Goal: Communication & Community: Share content

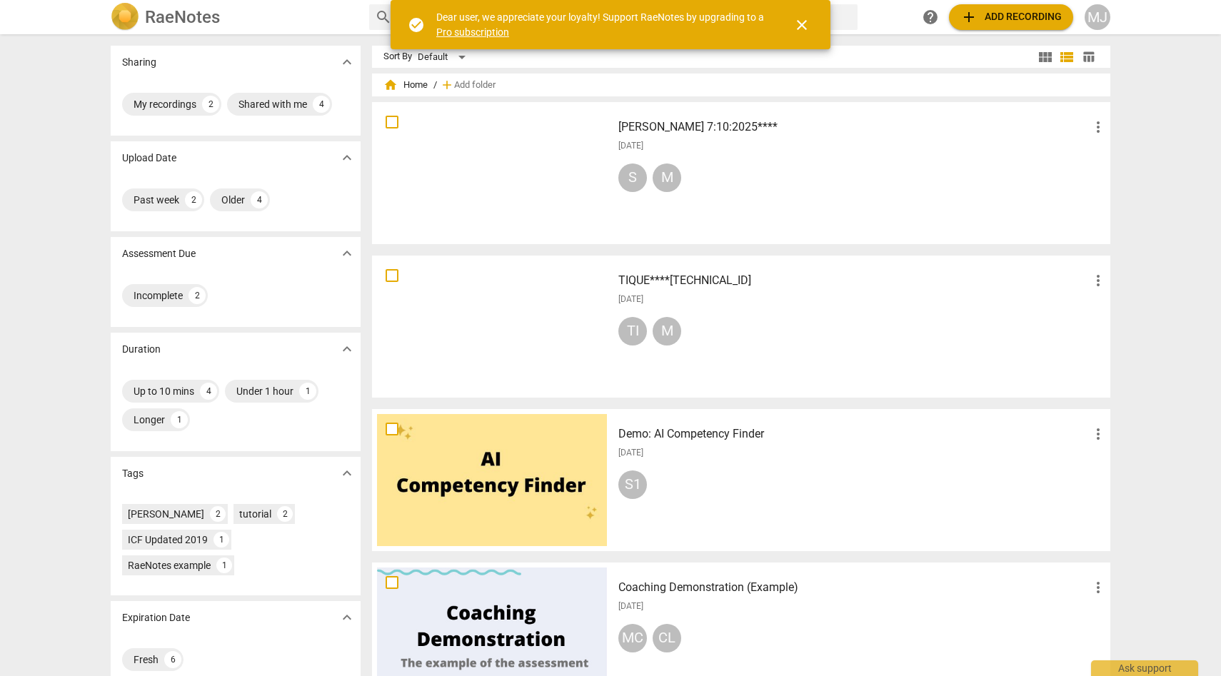
click at [803, 24] on span "close" at bounding box center [802, 24] width 17 height 17
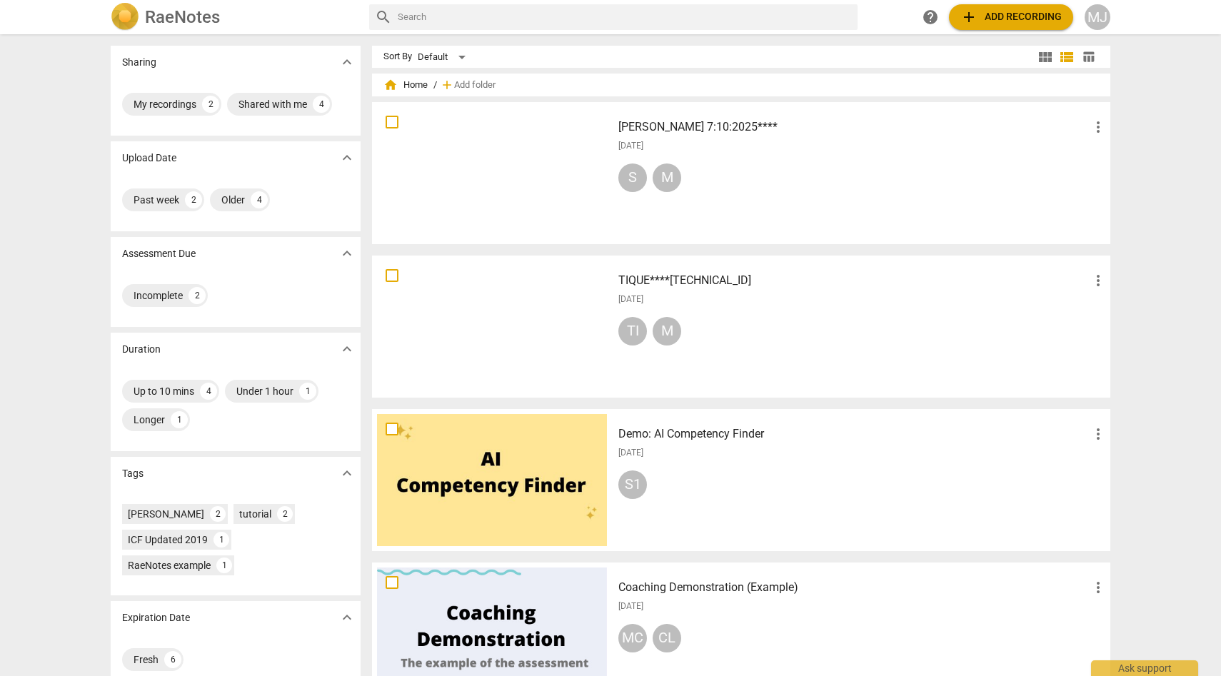
click at [499, 16] on input "text" at bounding box center [625, 17] width 454 height 23
type input "share recording"
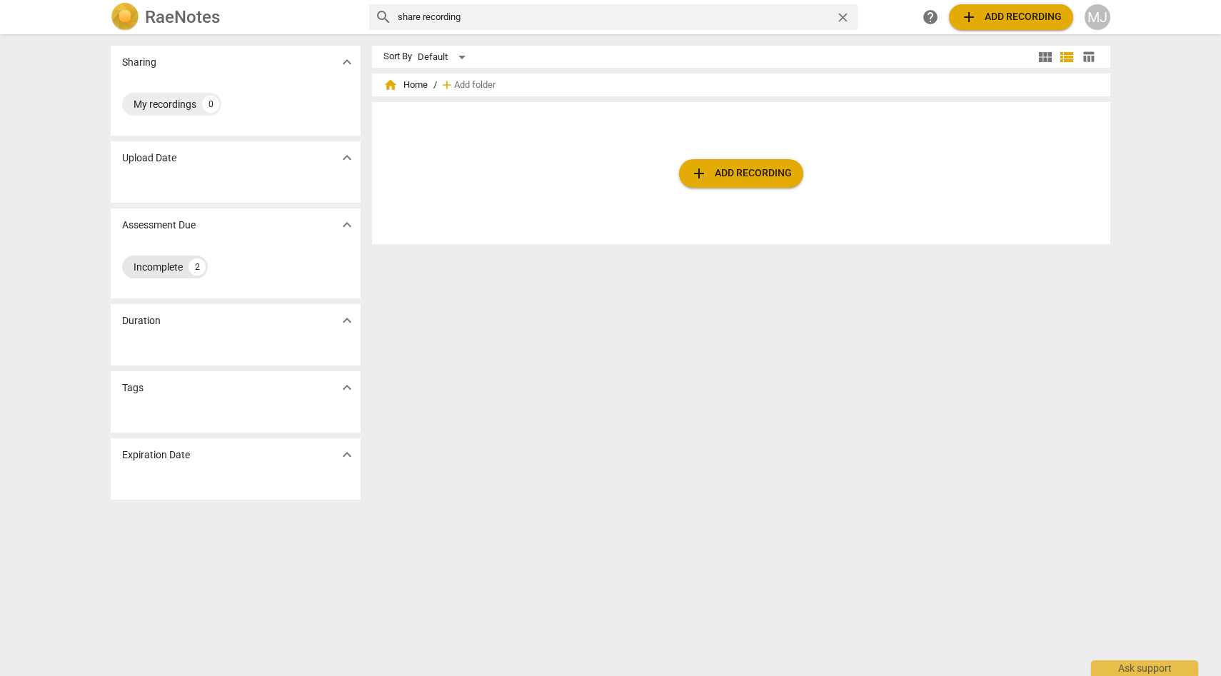
click at [159, 270] on div "Incomplete" at bounding box center [158, 267] width 49 height 14
click at [214, 16] on h2 "RaeNotes" at bounding box center [182, 17] width 75 height 20
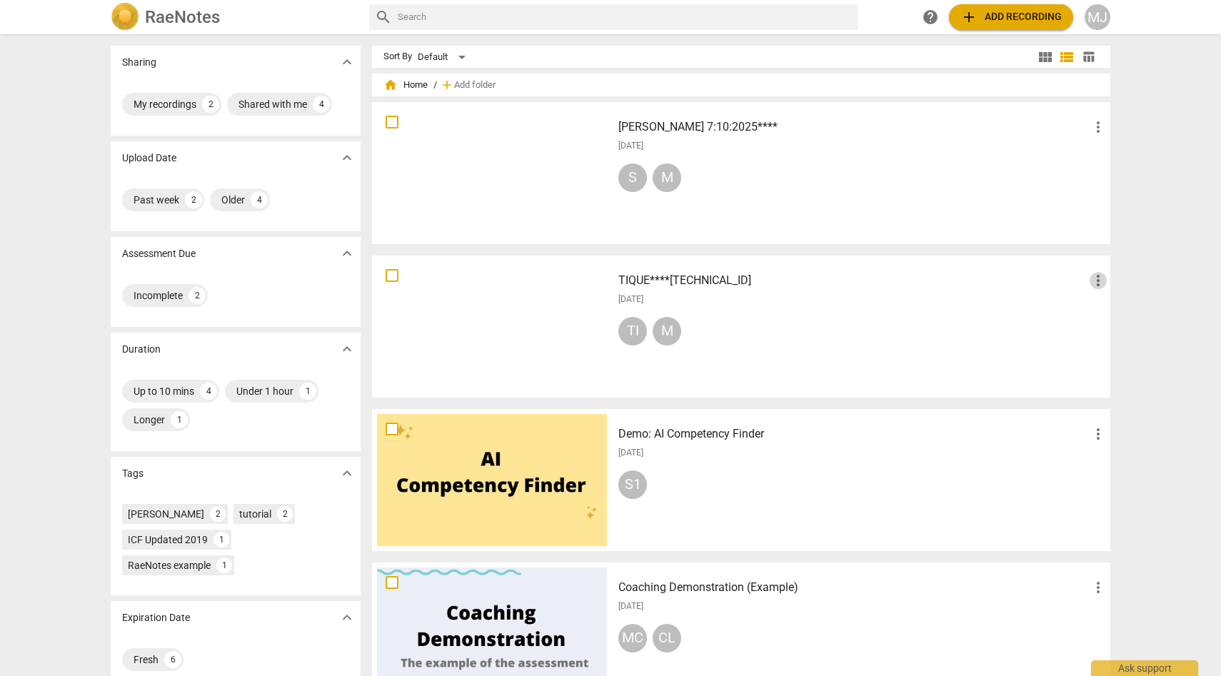
click at [1096, 276] on span "more_vert" at bounding box center [1098, 280] width 17 height 17
click at [1096, 276] on li "Move" at bounding box center [1115, 281] width 54 height 34
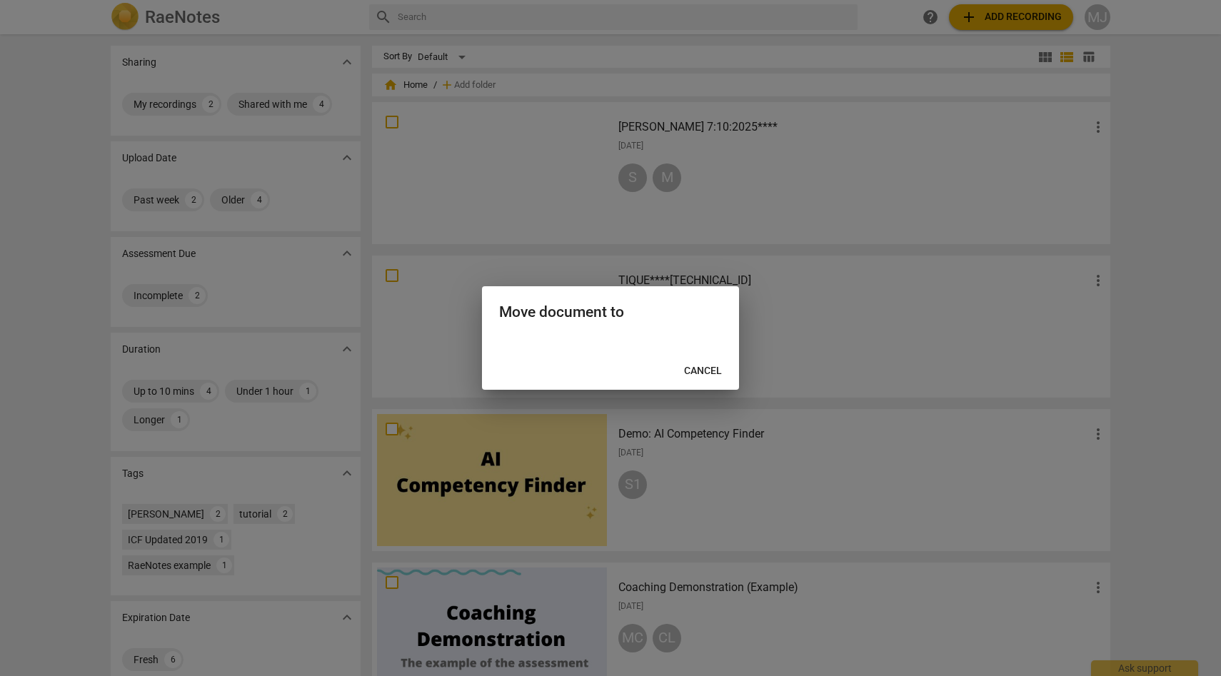
click at [966, 304] on div at bounding box center [610, 338] width 1221 height 676
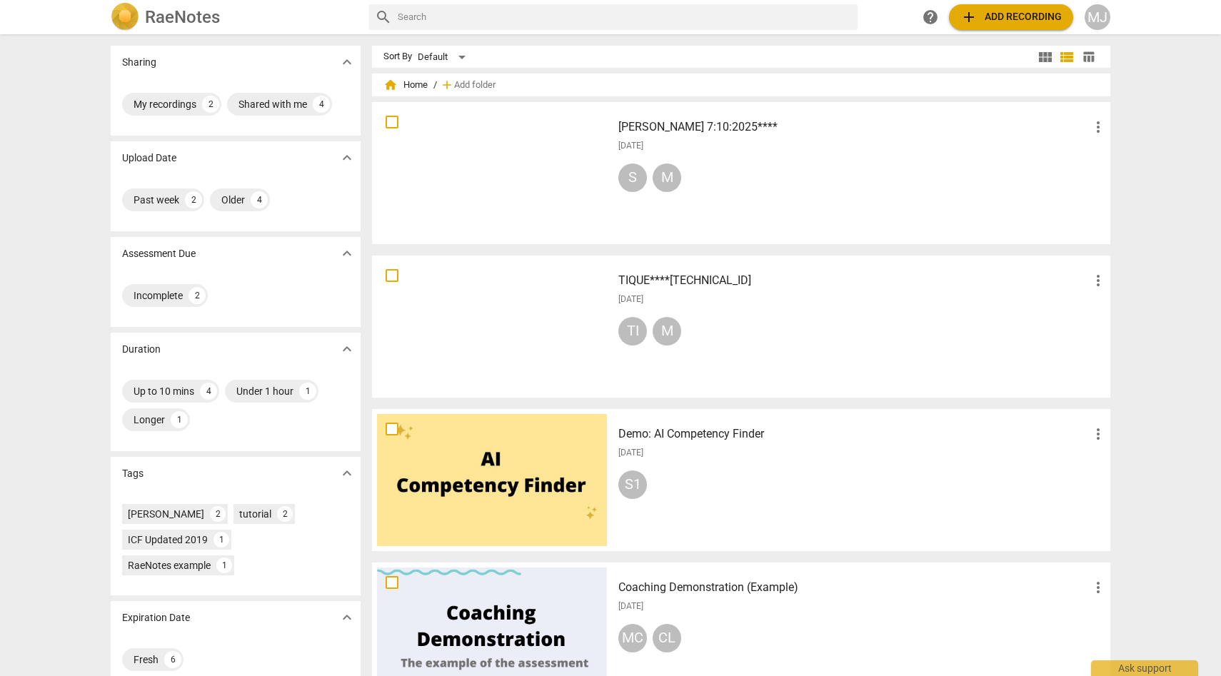
click at [1096, 125] on span "more_vert" at bounding box center [1098, 127] width 17 height 17
click at [849, 196] on div at bounding box center [610, 338] width 1221 height 676
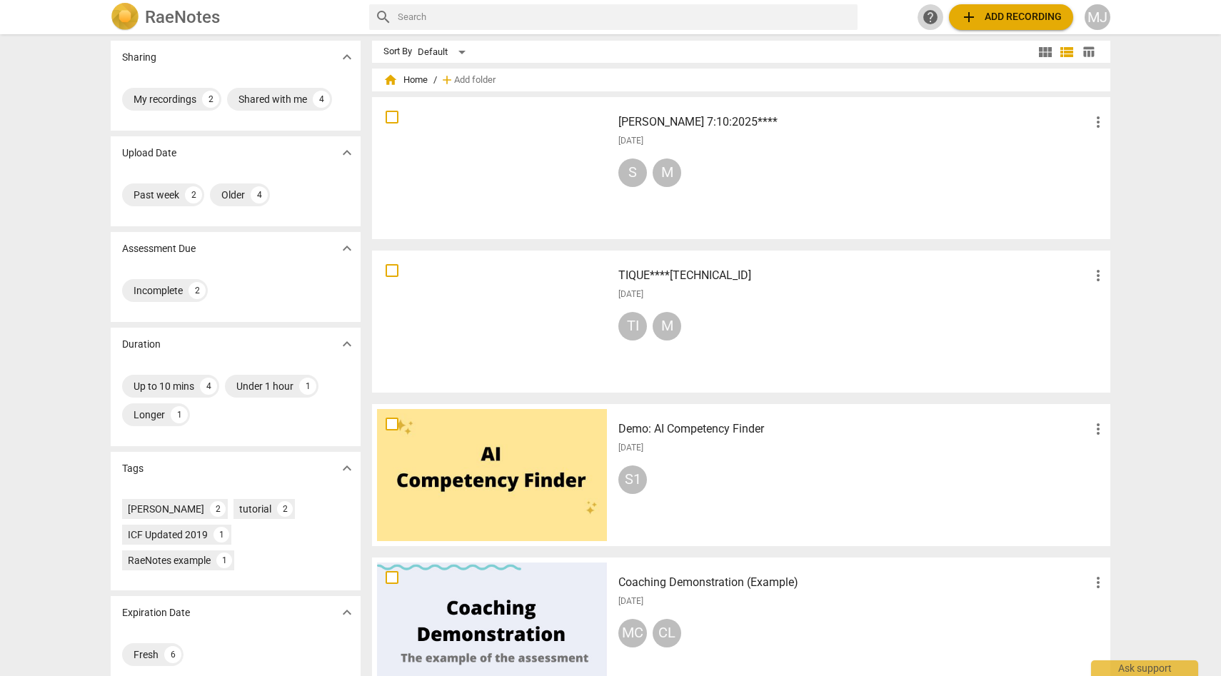
click at [929, 14] on span "help" at bounding box center [930, 17] width 17 height 17
click at [574, 321] on div at bounding box center [492, 322] width 230 height 132
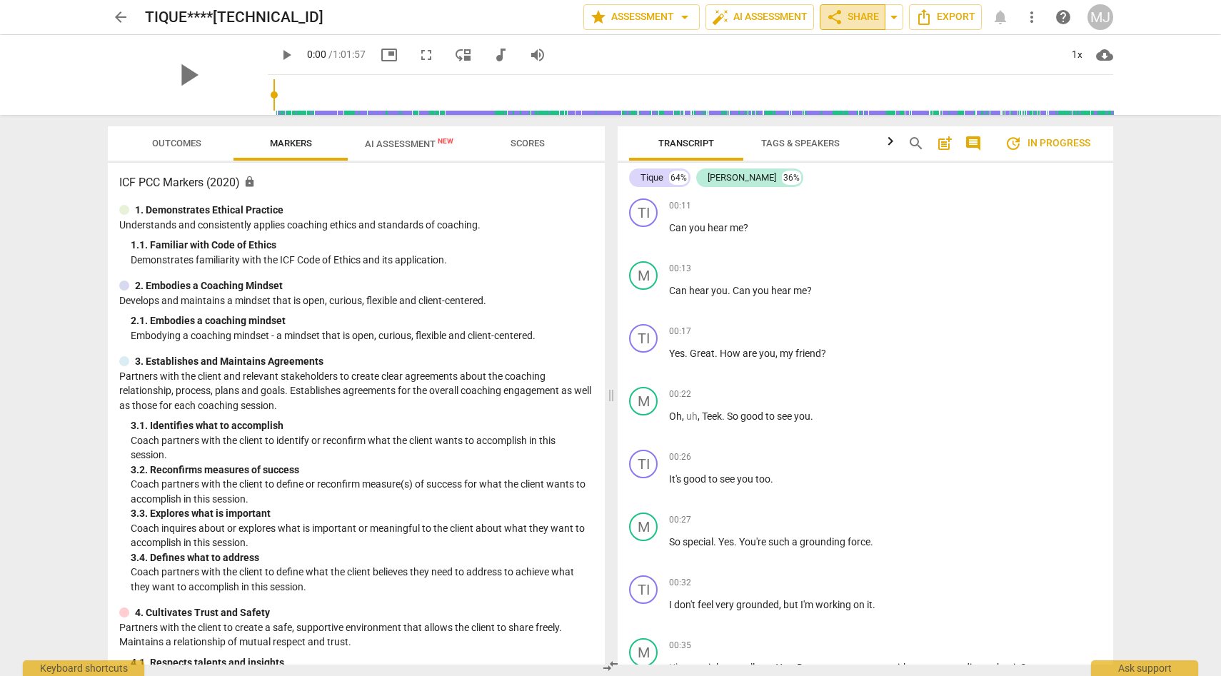
click at [867, 20] on span "share Share" at bounding box center [852, 17] width 53 height 17
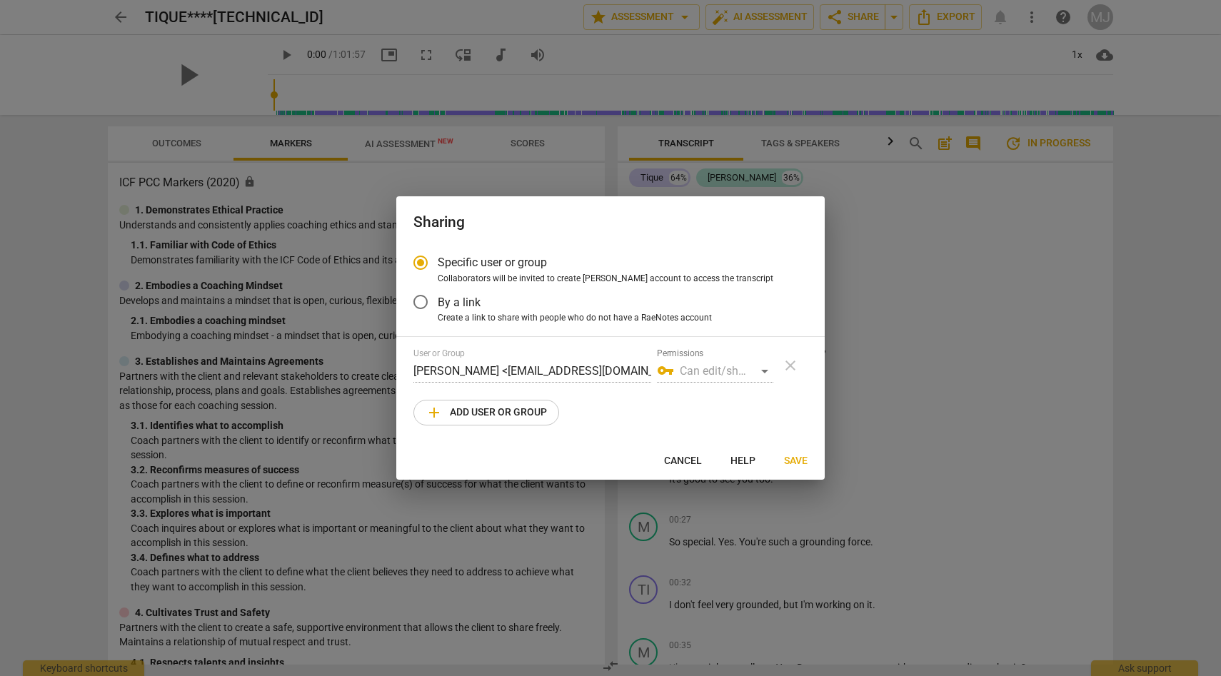
click at [528, 409] on span "add Add user or group" at bounding box center [486, 412] width 121 height 17
radio input "false"
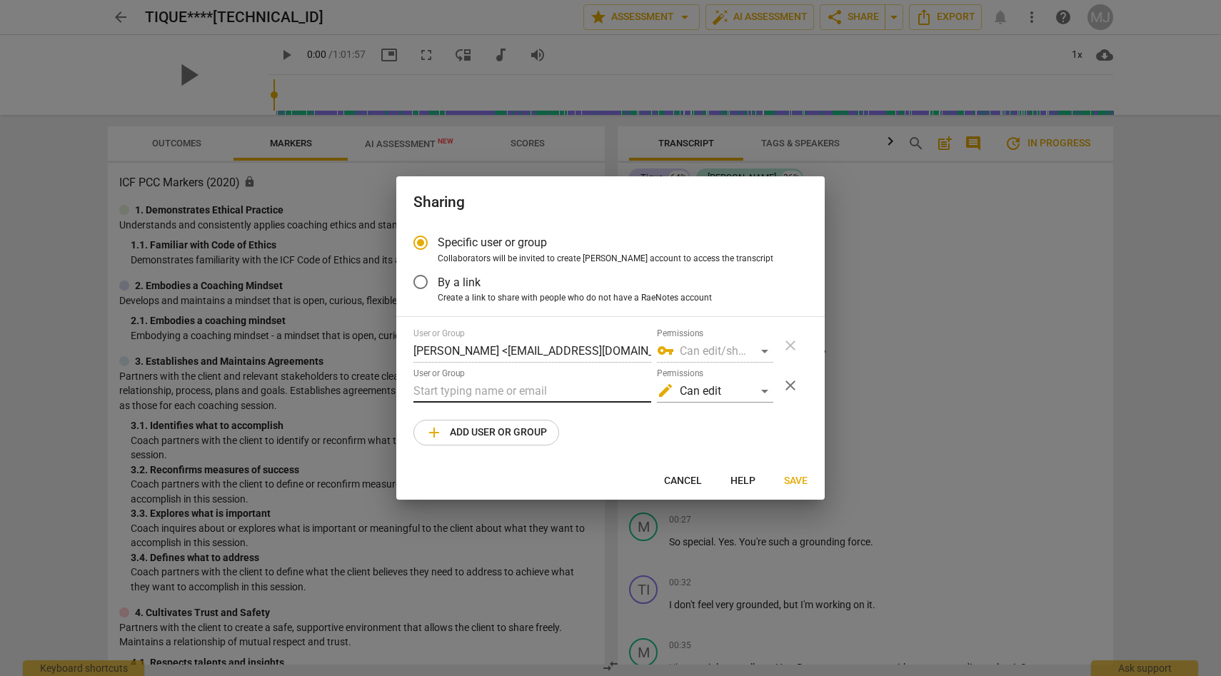
click at [529, 390] on input "text" at bounding box center [533, 391] width 238 height 23
click at [474, 388] on input "jen" at bounding box center [533, 391] width 238 height 23
type input "j"
paste input "[EMAIL_ADDRESS][DOMAIN_NAME]"
type input "[EMAIL_ADDRESS][DOMAIN_NAME]"
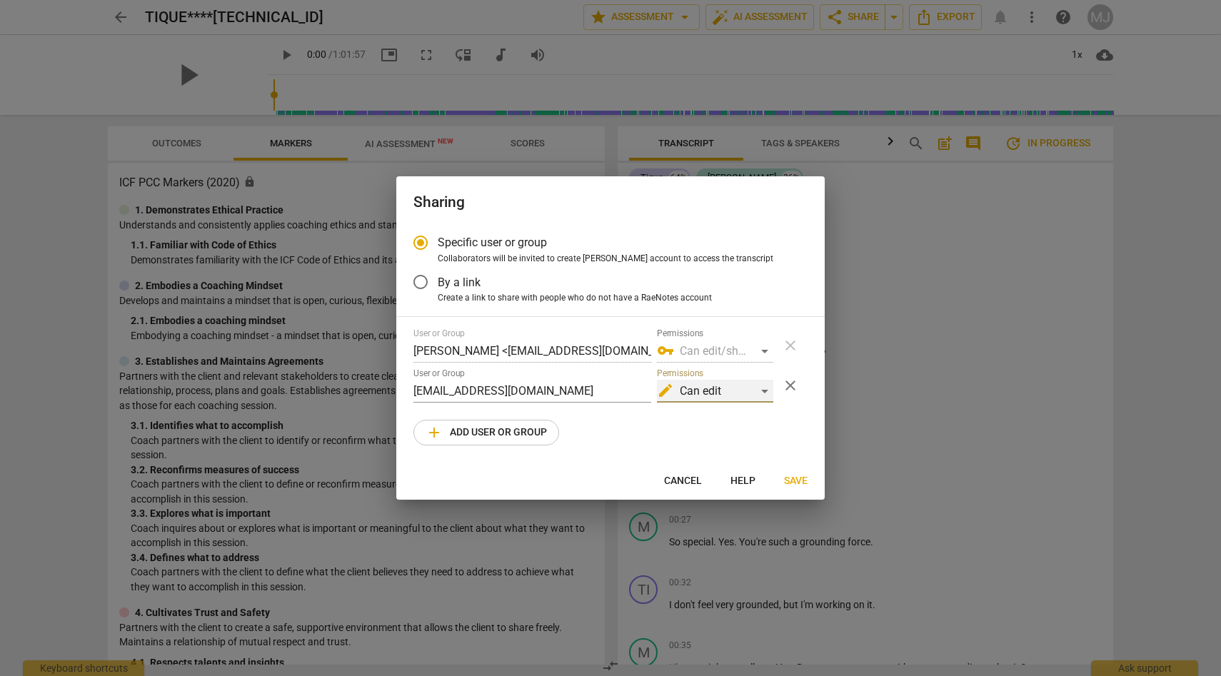
click at [766, 388] on div "edit Can edit" at bounding box center [715, 391] width 116 height 23
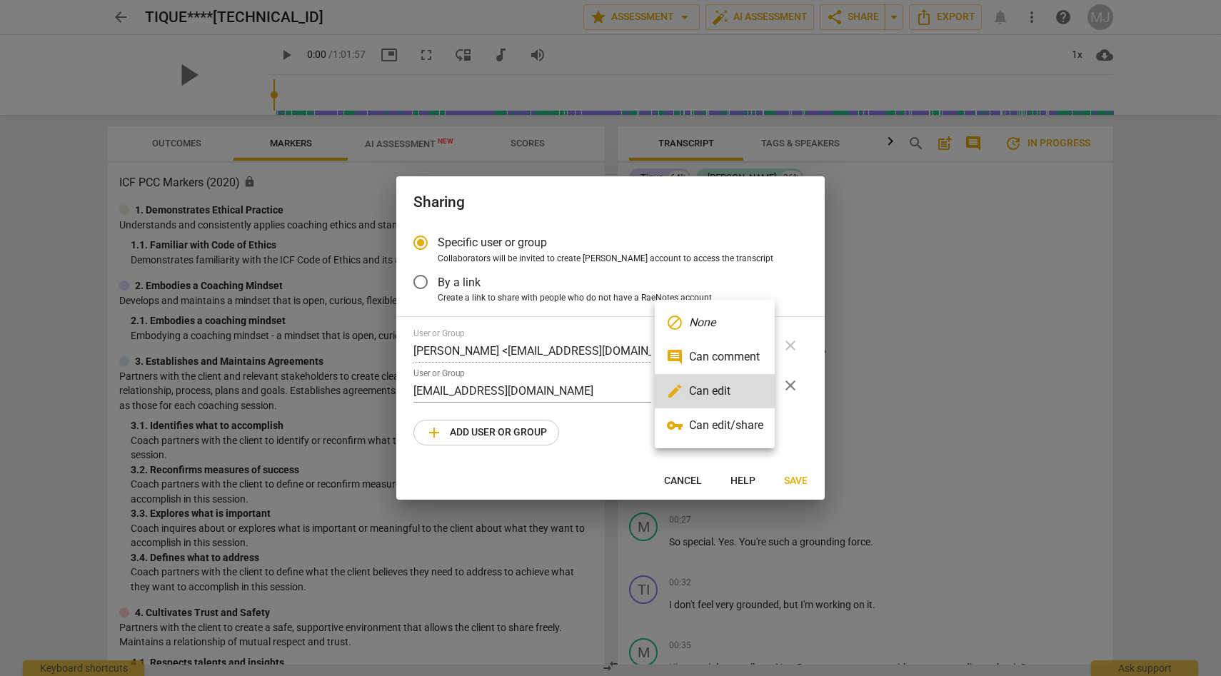
click at [747, 356] on li "comment Can comment" at bounding box center [715, 357] width 120 height 34
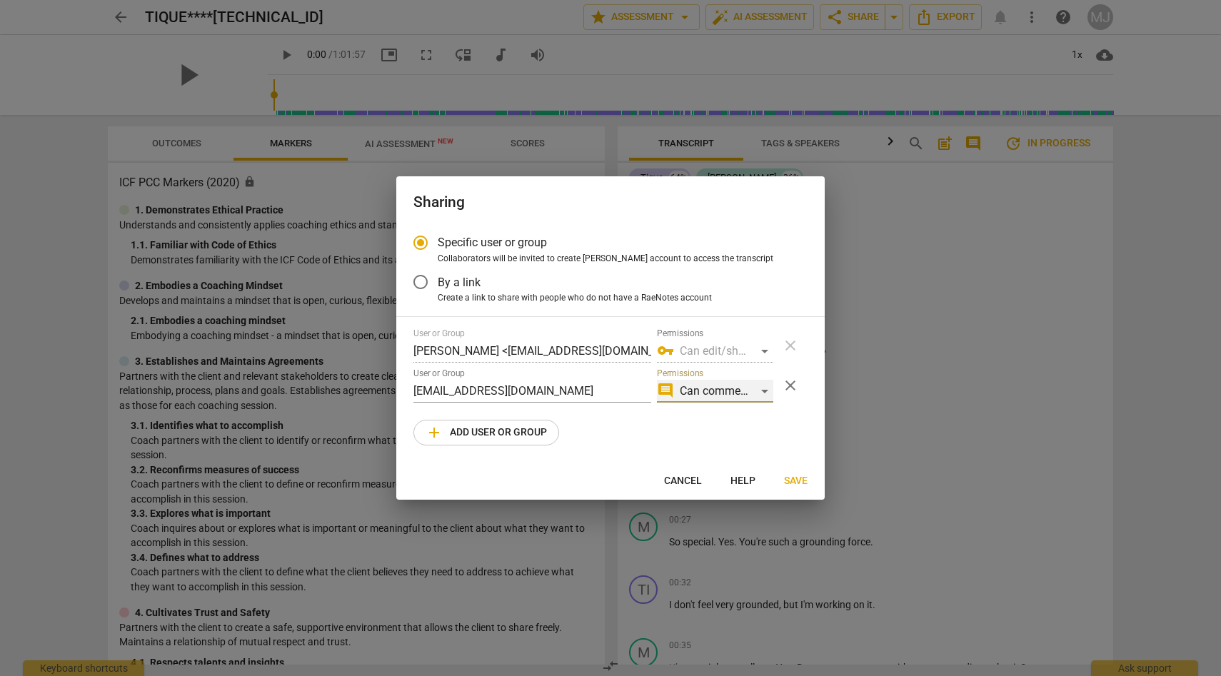
click at [762, 391] on div "comment Can comment" at bounding box center [715, 391] width 116 height 23
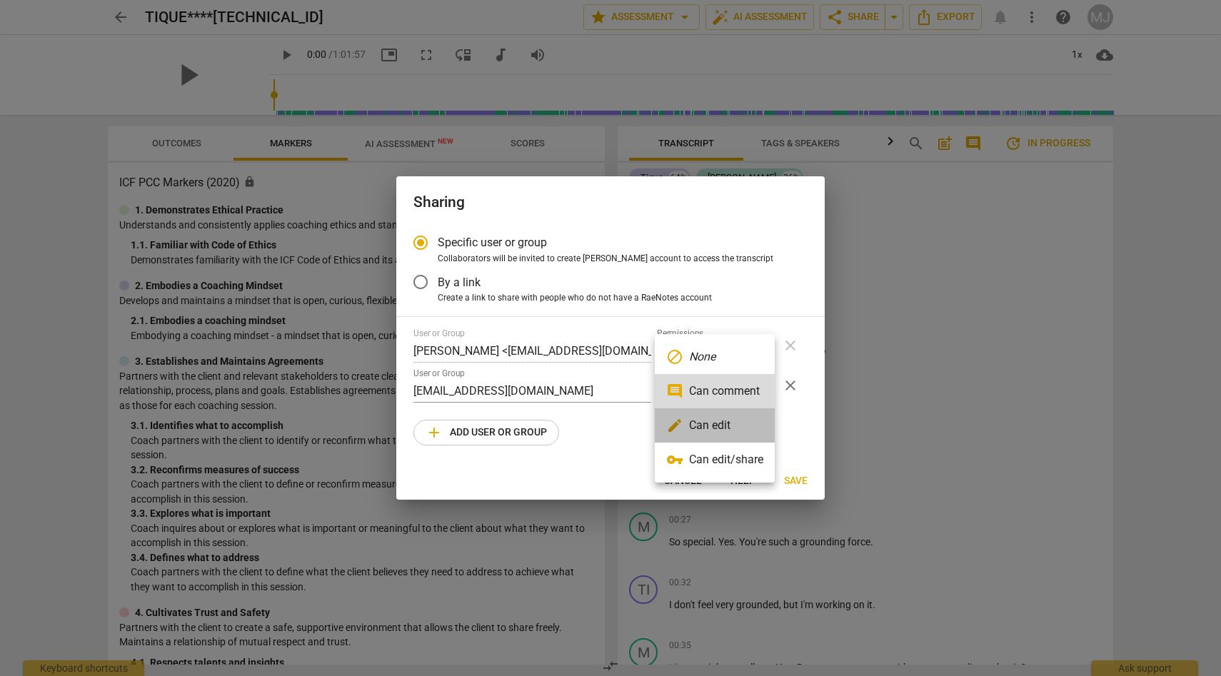
click at [731, 422] on li "edit Can edit" at bounding box center [715, 426] width 120 height 34
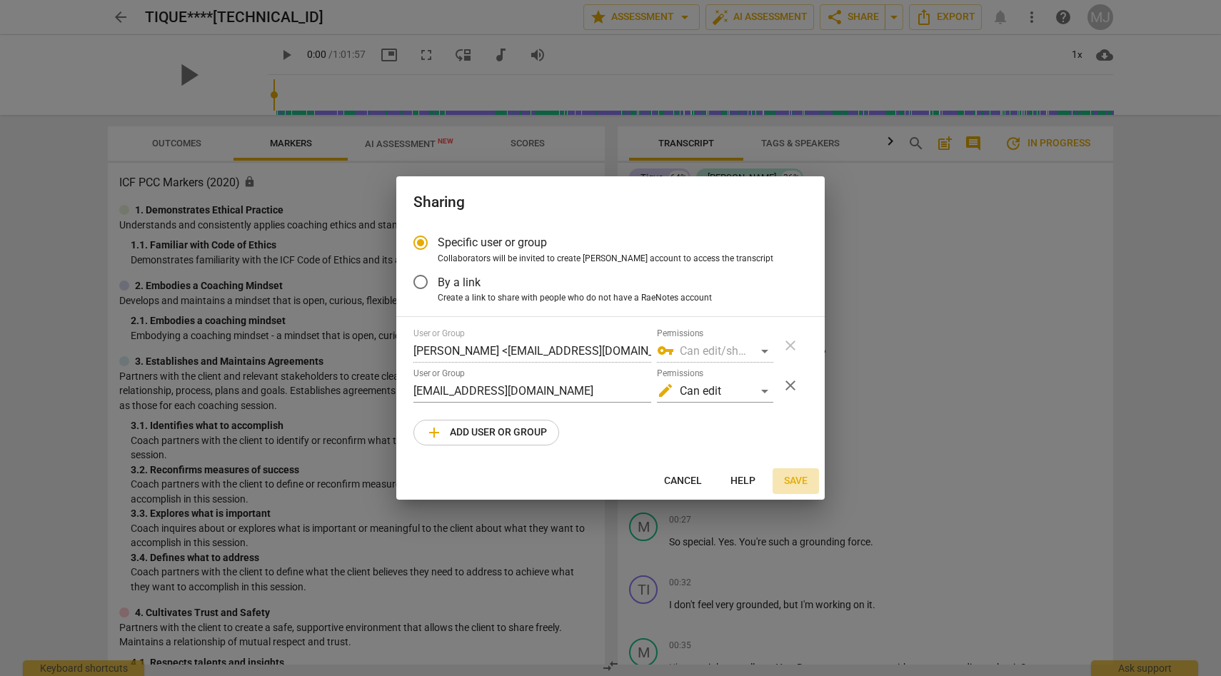
click at [796, 481] on span "Save" at bounding box center [796, 481] width 24 height 14
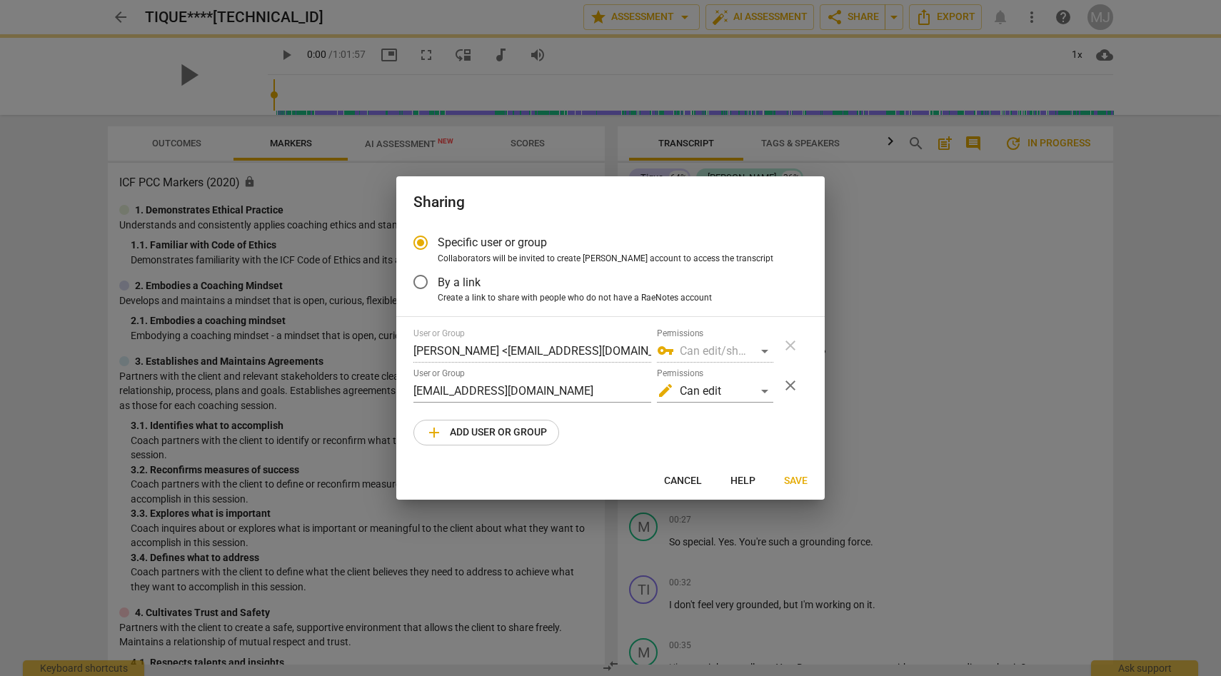
radio input "false"
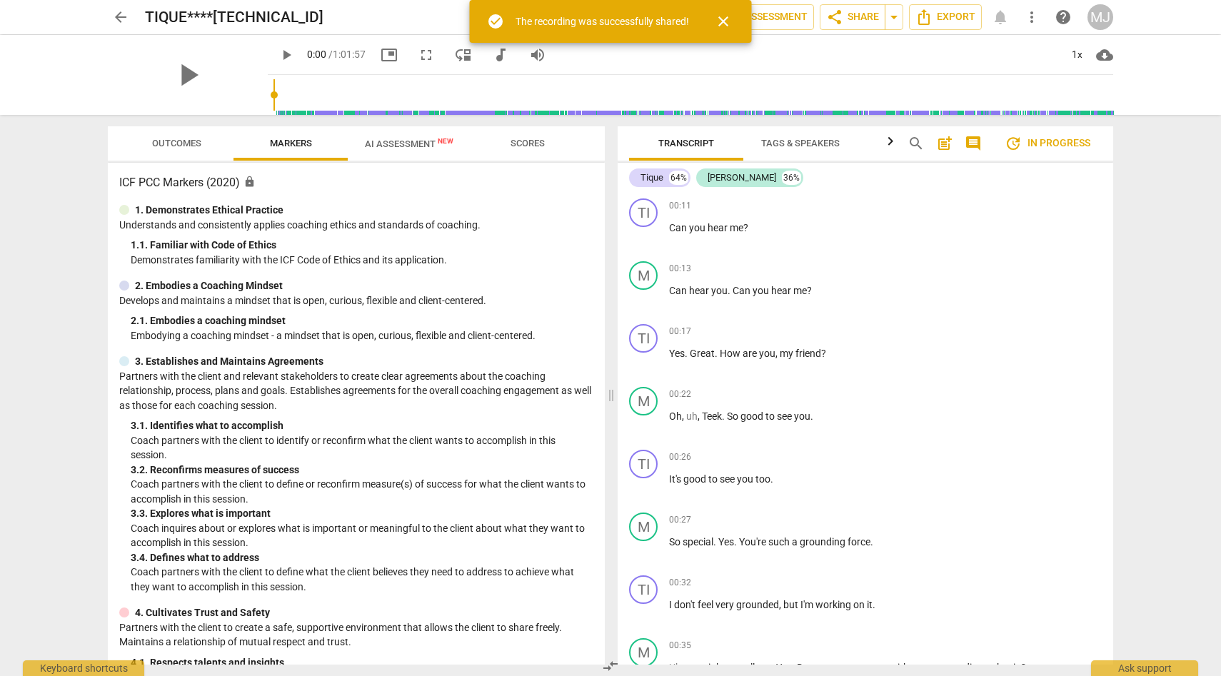
click at [727, 16] on span "close" at bounding box center [723, 21] width 17 height 17
